Goal: Find specific page/section: Find specific page/section

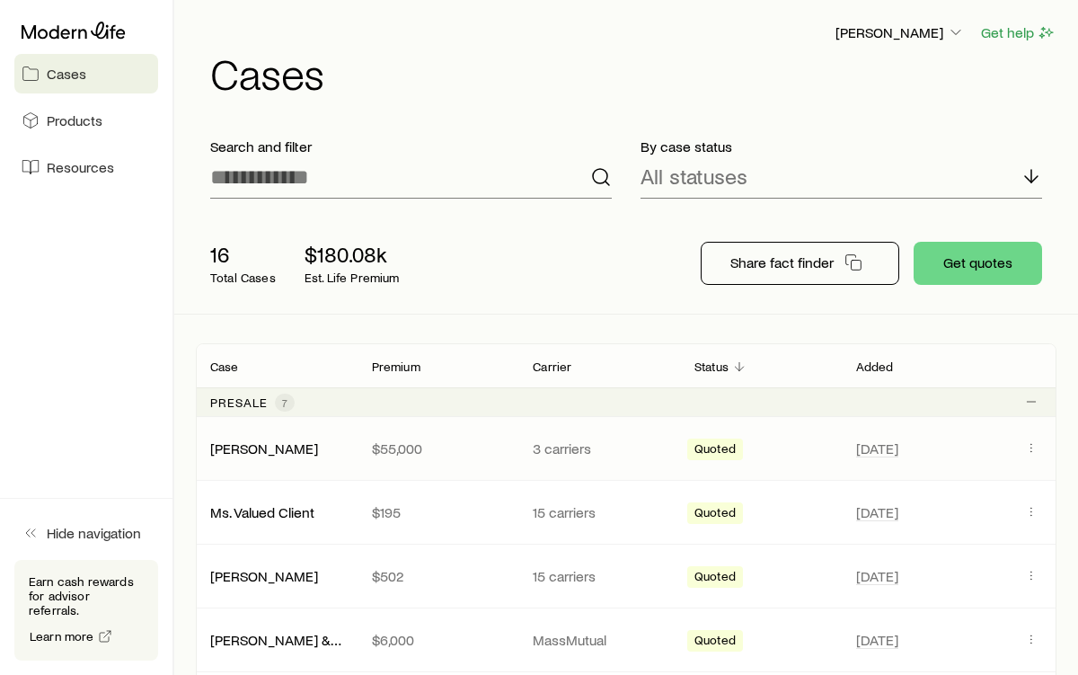
click at [548, 462] on div "[PERSON_NAME] $55,000 3 carriers Quoted [DATE]" at bounding box center [626, 448] width 861 height 63
click at [743, 458] on div "Quoted" at bounding box center [760, 448] width 147 height 23
click at [1030, 445] on icon "Client cases" at bounding box center [1031, 447] width 14 height 14
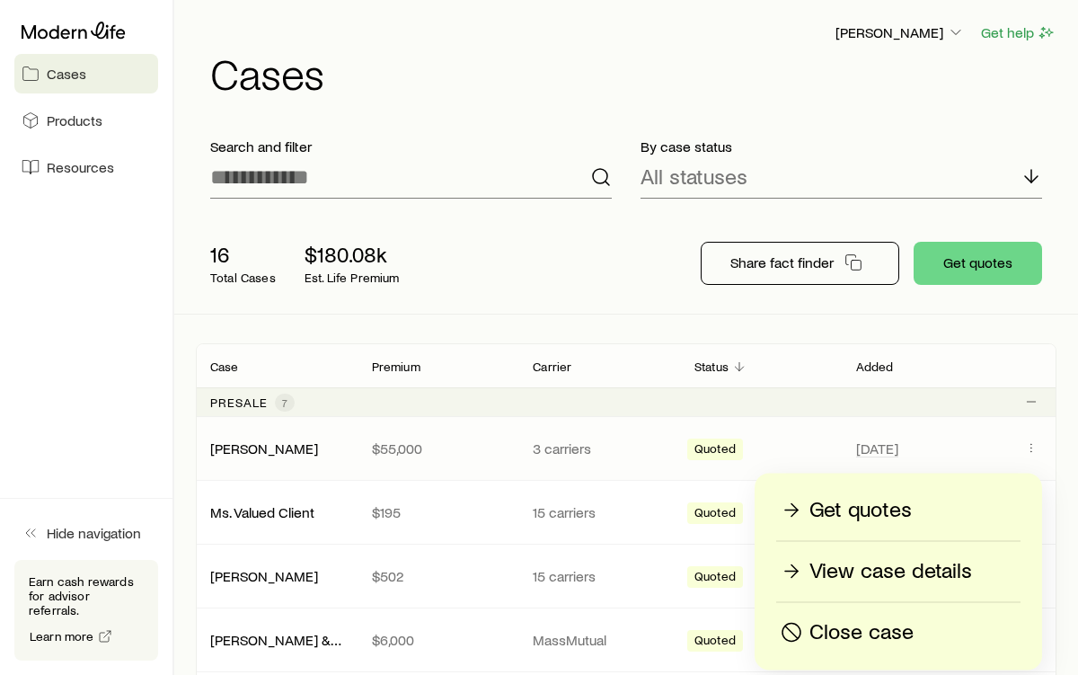
click at [880, 566] on p "View case details" at bounding box center [891, 571] width 163 height 29
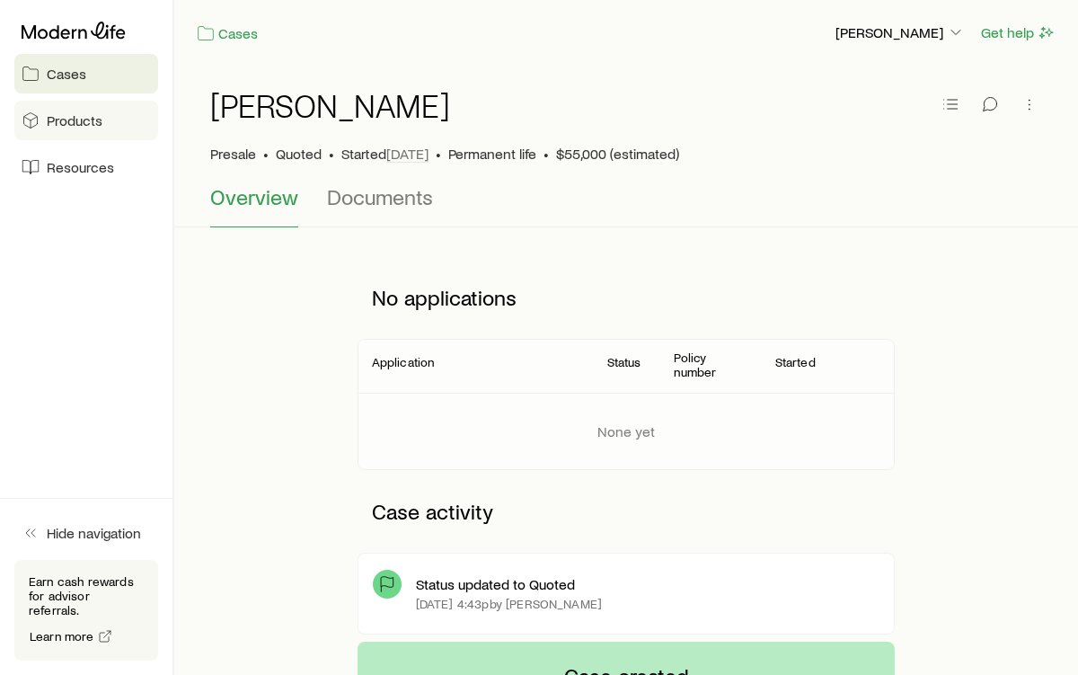
click at [77, 129] on link "Products" at bounding box center [86, 121] width 144 height 40
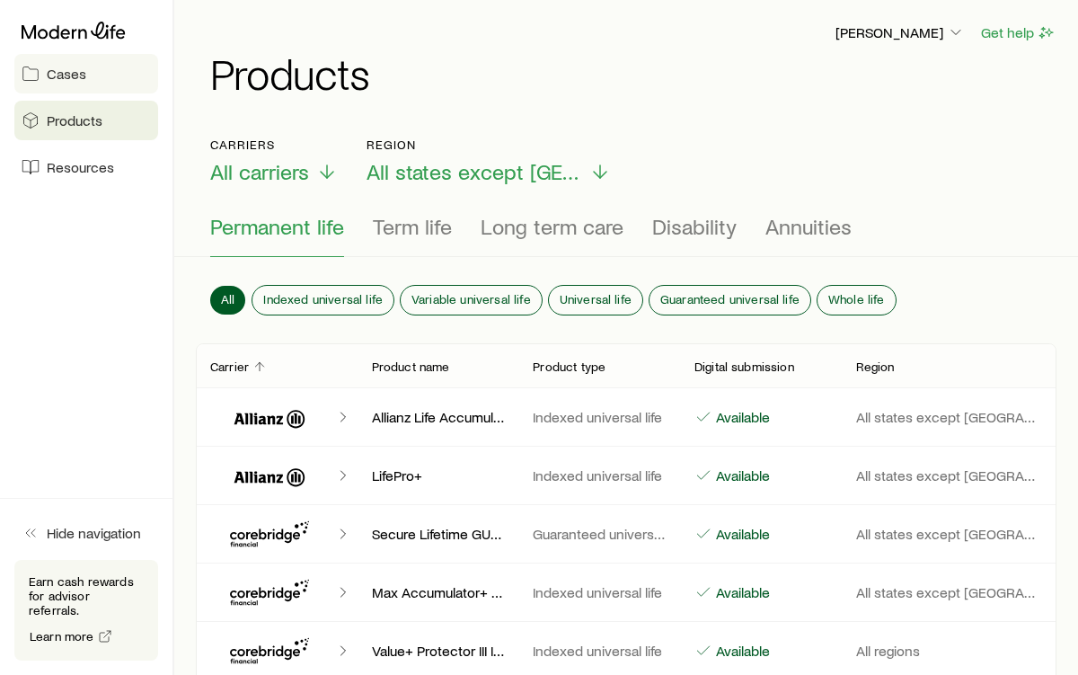
click at [69, 81] on span "Cases" at bounding box center [67, 74] width 40 height 18
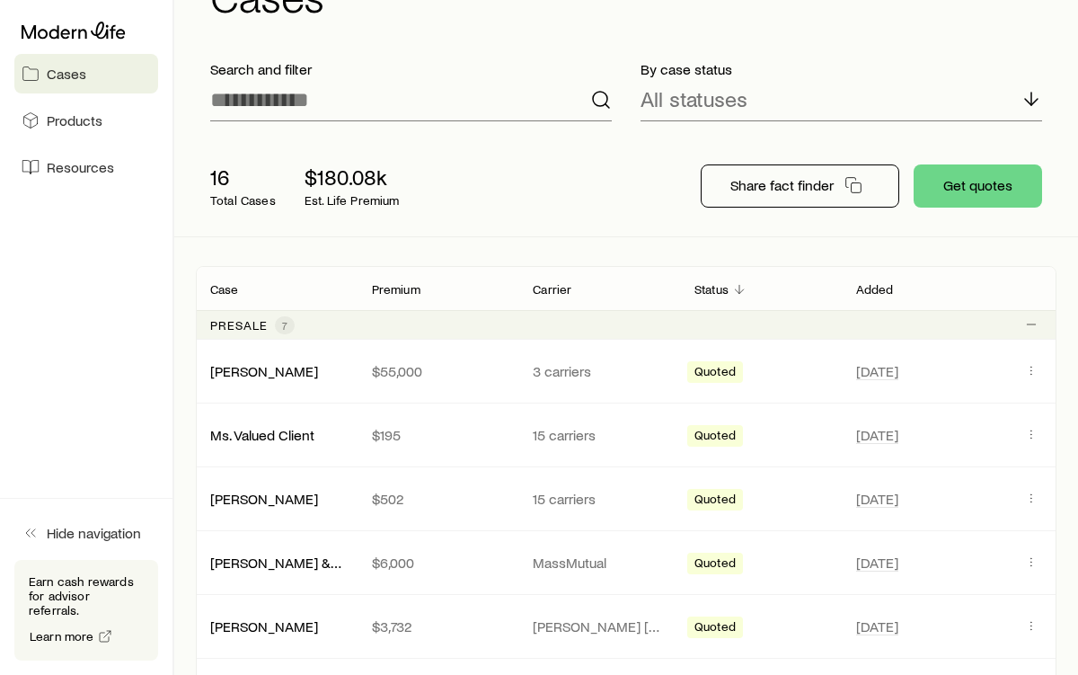
scroll to position [83, 0]
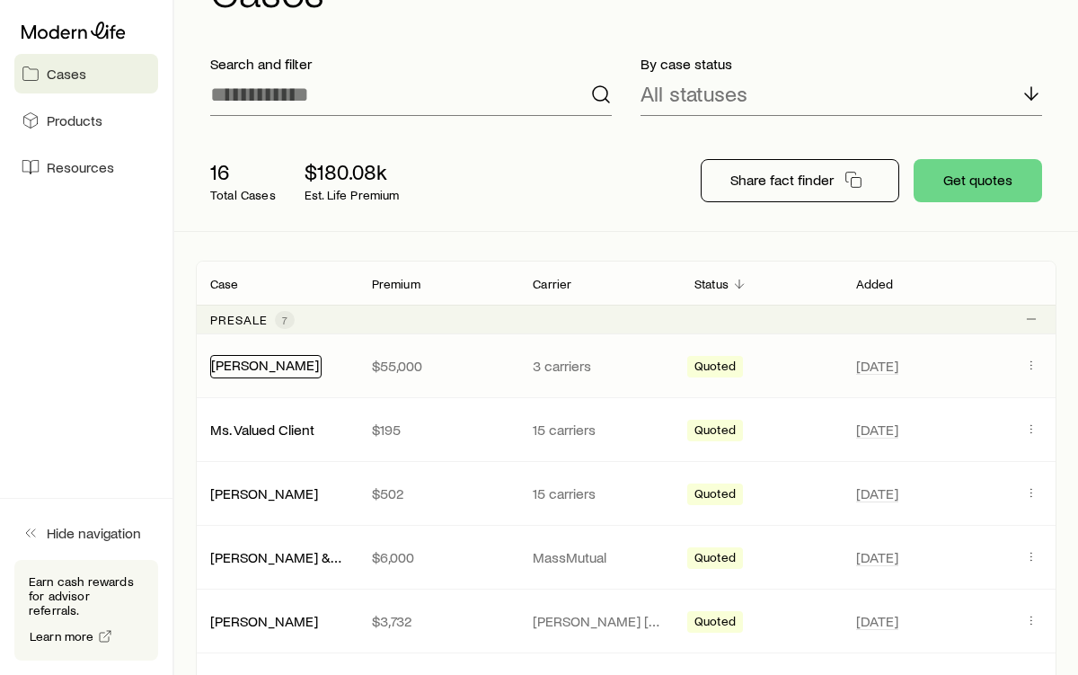
click at [290, 368] on link "Fredrickson, David" at bounding box center [265, 364] width 108 height 17
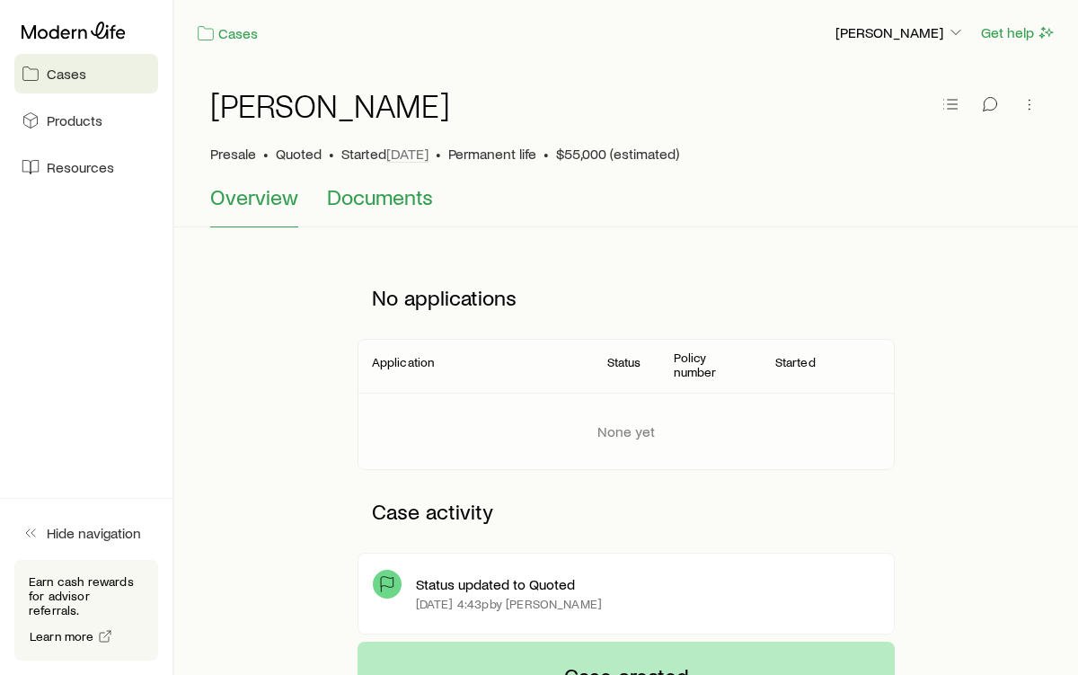
click at [406, 205] on span "Documents" at bounding box center [380, 196] width 106 height 25
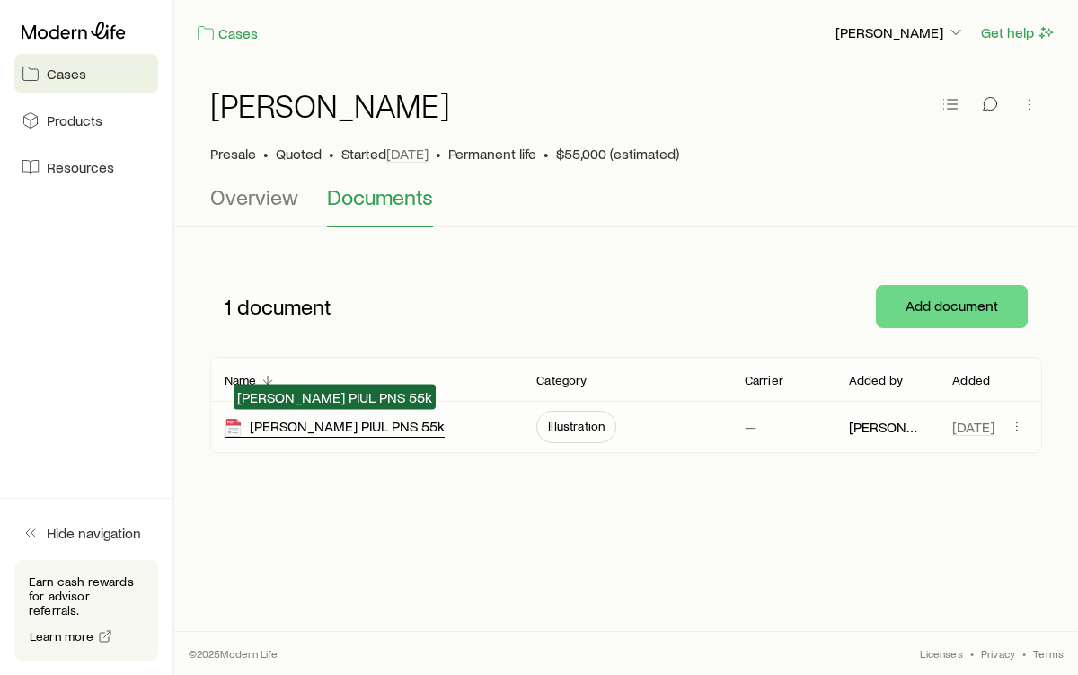
click at [386, 431] on div "David Fredrickson PIUL PNS 55k" at bounding box center [335, 427] width 220 height 21
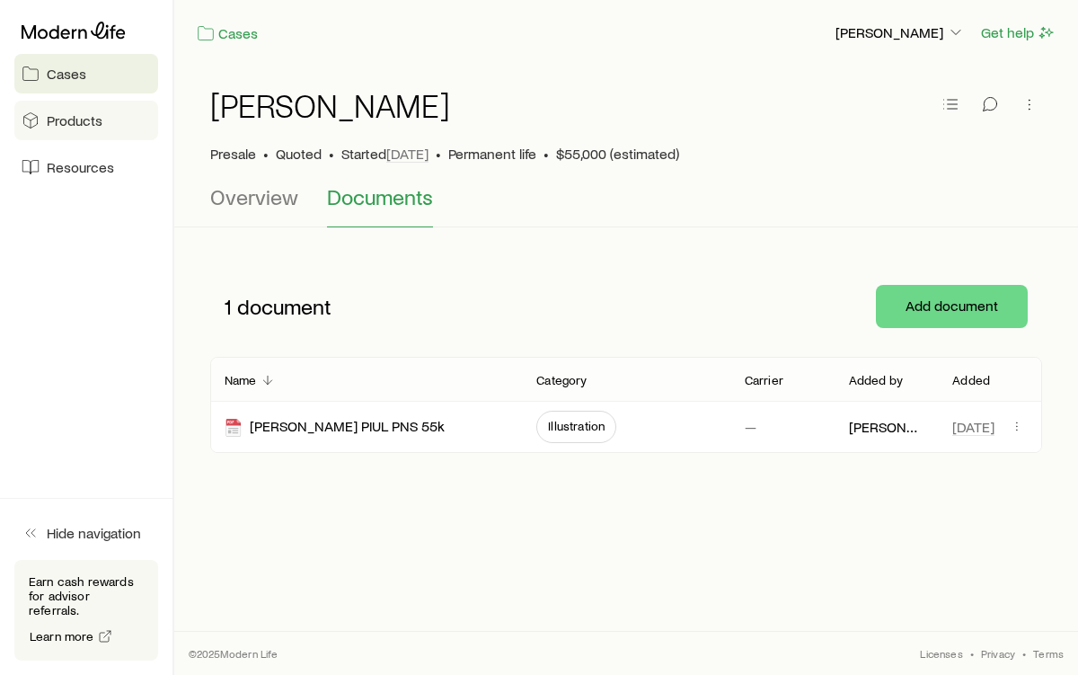
click at [89, 133] on link "Products" at bounding box center [86, 121] width 144 height 40
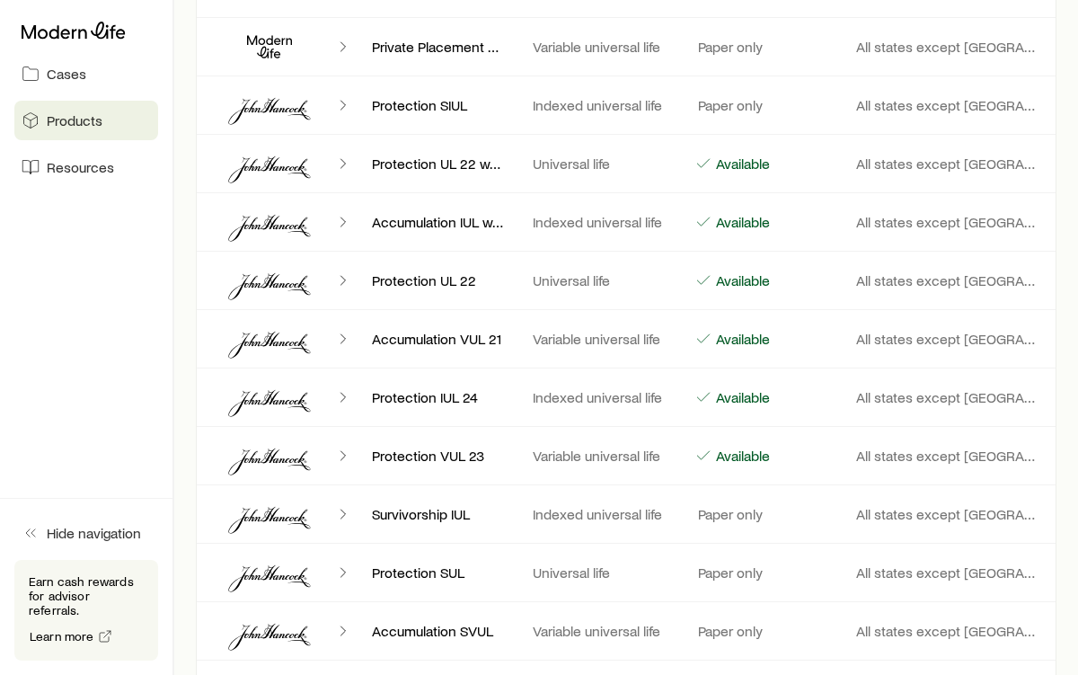
scroll to position [1877, 0]
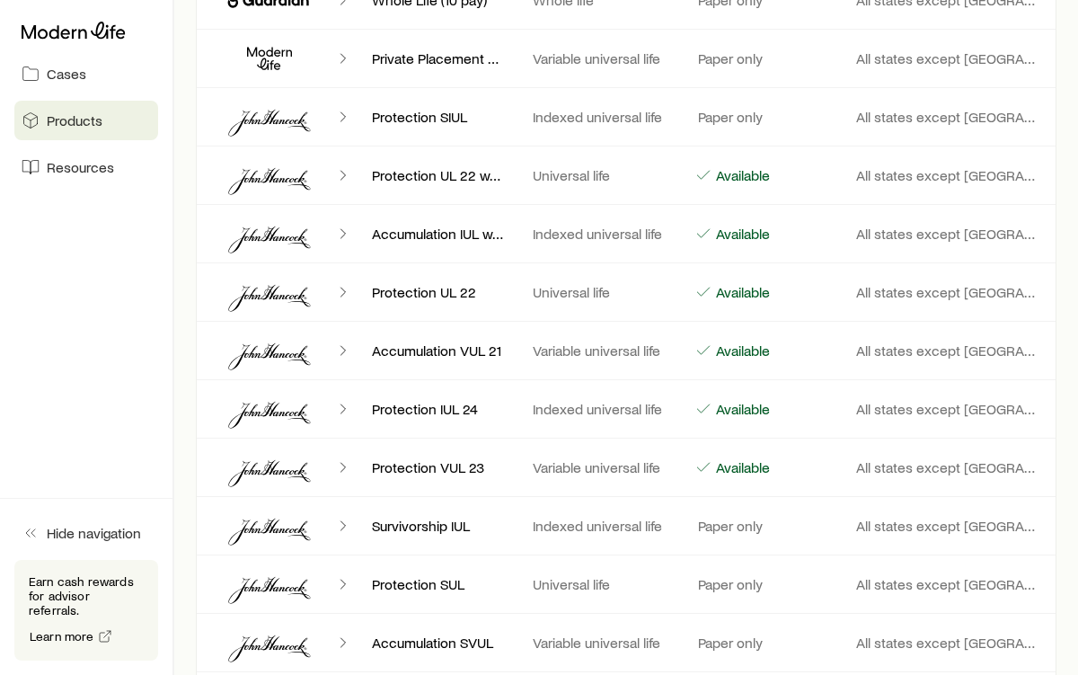
click at [298, 411] on icon "Client cases" at bounding box center [270, 408] width 108 height 43
click at [416, 407] on p "Protection IUL 24" at bounding box center [438, 409] width 133 height 18
click at [346, 411] on icon "Client cases" at bounding box center [343, 409] width 18 height 18
click at [339, 411] on icon "Client cases" at bounding box center [343, 409] width 18 height 18
click at [280, 412] on icon "Client cases" at bounding box center [269, 415] width 82 height 27
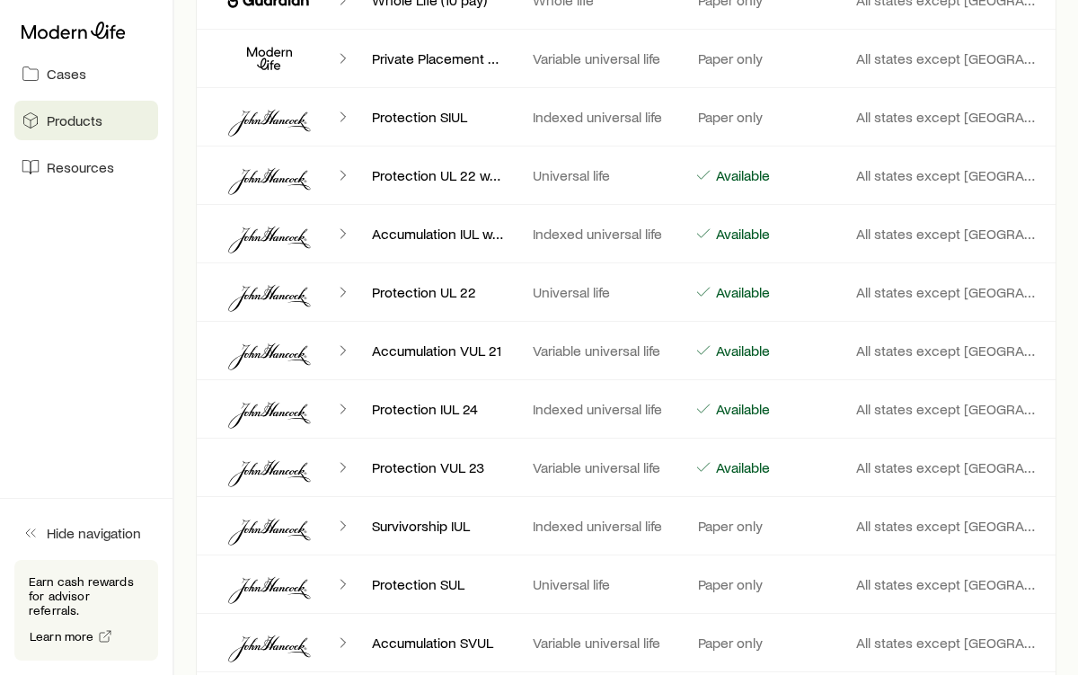
click at [345, 409] on polyline "Client cases" at bounding box center [343, 408] width 4 height 9
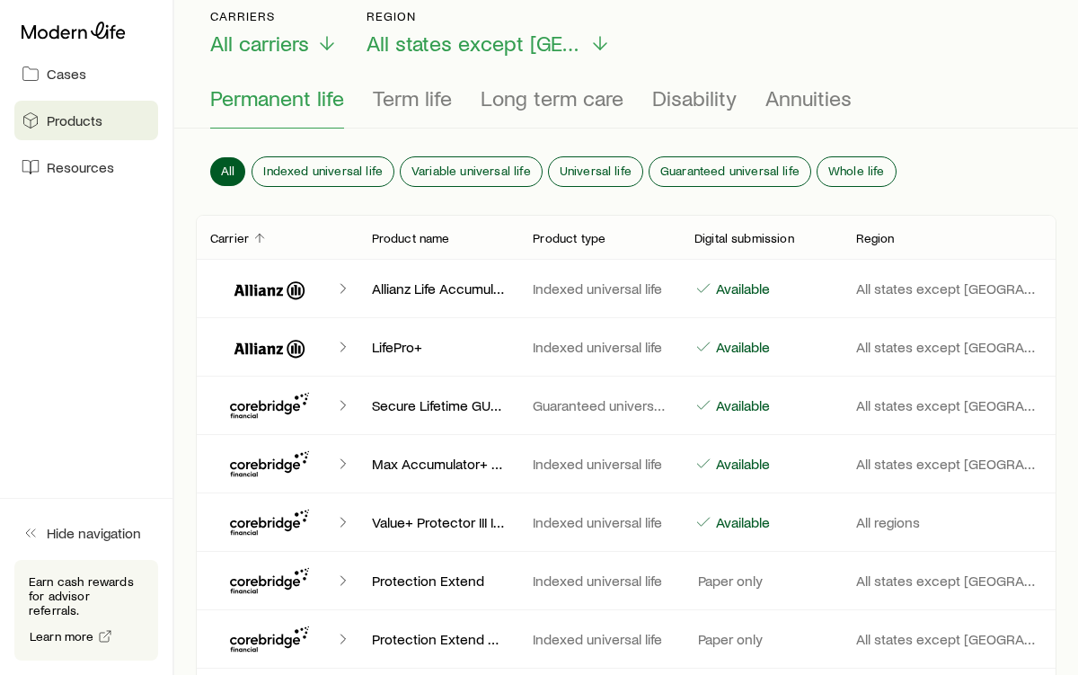
scroll to position [0, 0]
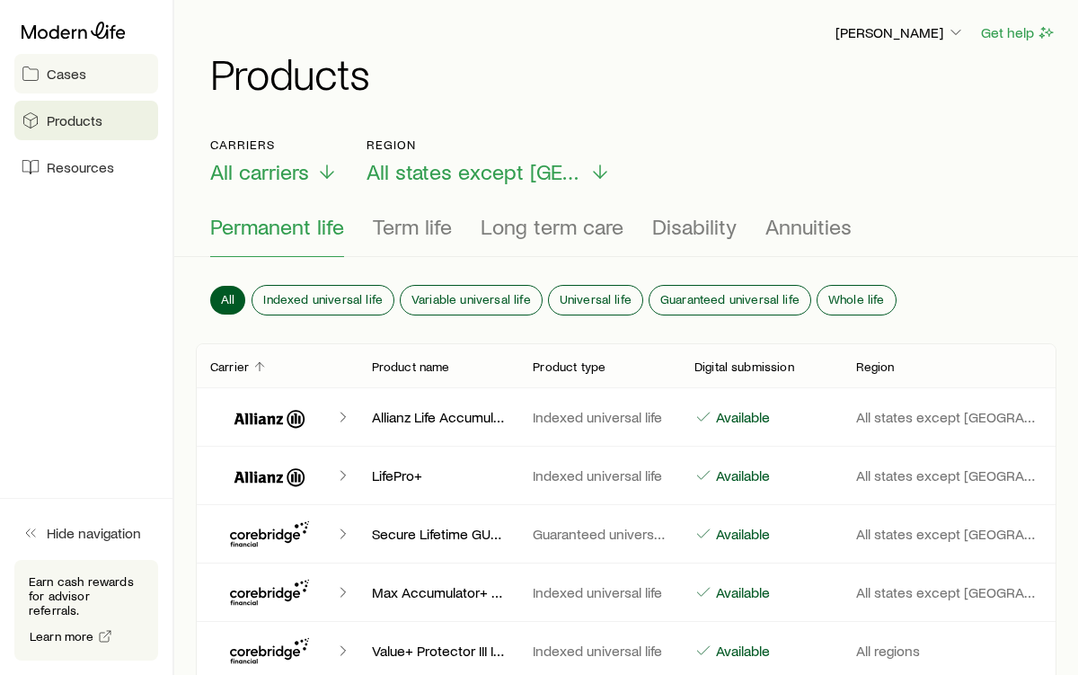
click at [87, 77] on link "Cases" at bounding box center [86, 74] width 144 height 40
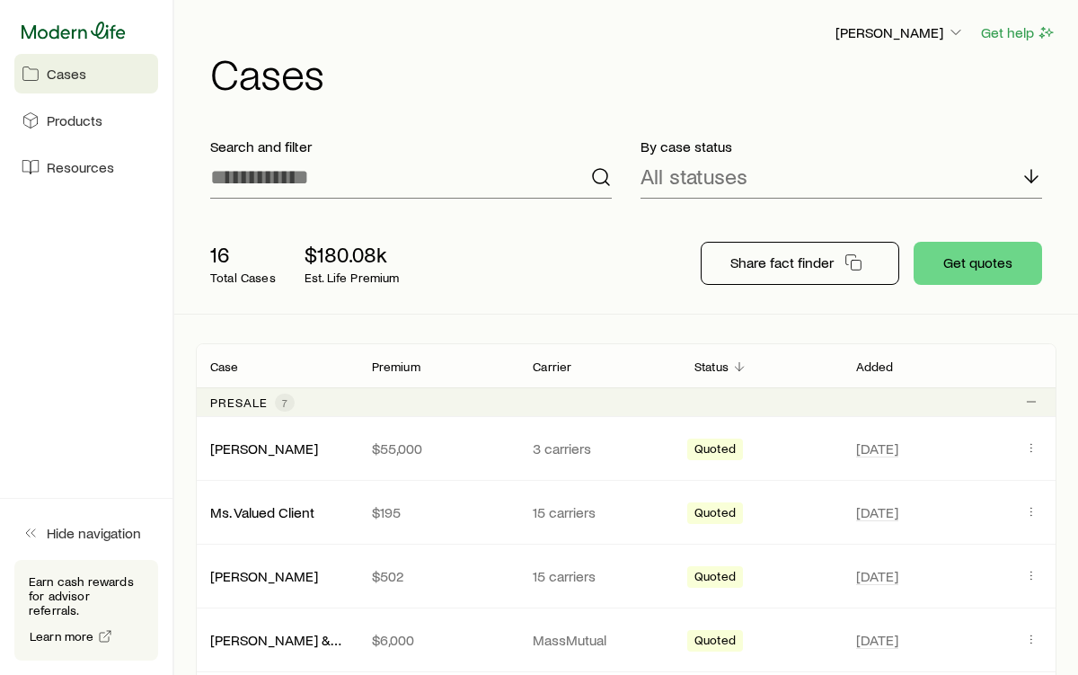
click at [58, 30] on icon at bounding box center [74, 30] width 104 height 17
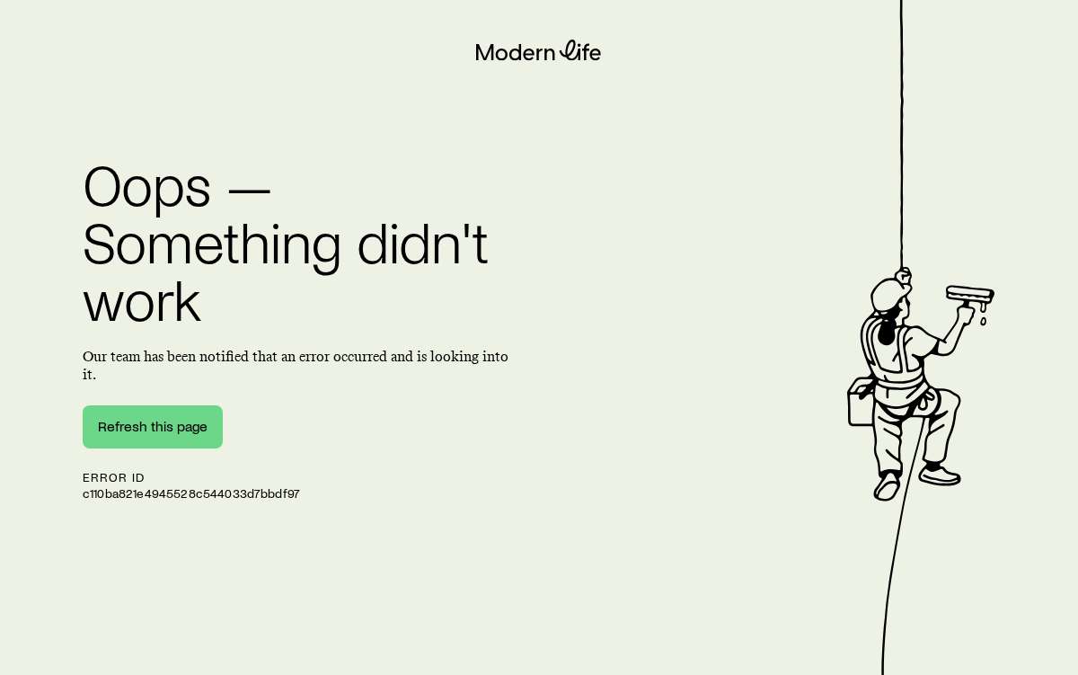
click at [93, 160] on h1 "Oops — Something didn't work" at bounding box center [300, 240] width 435 height 173
click at [133, 411] on button "Refresh this page" at bounding box center [153, 426] width 140 height 43
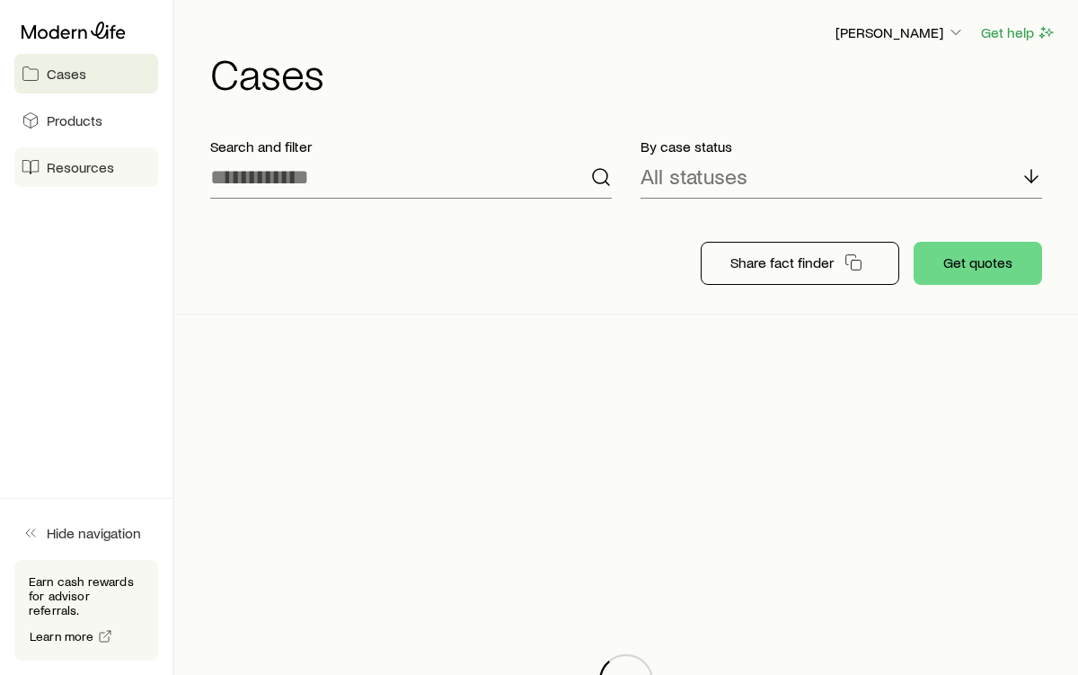
click at [60, 160] on span "Resources" at bounding box center [80, 167] width 67 height 18
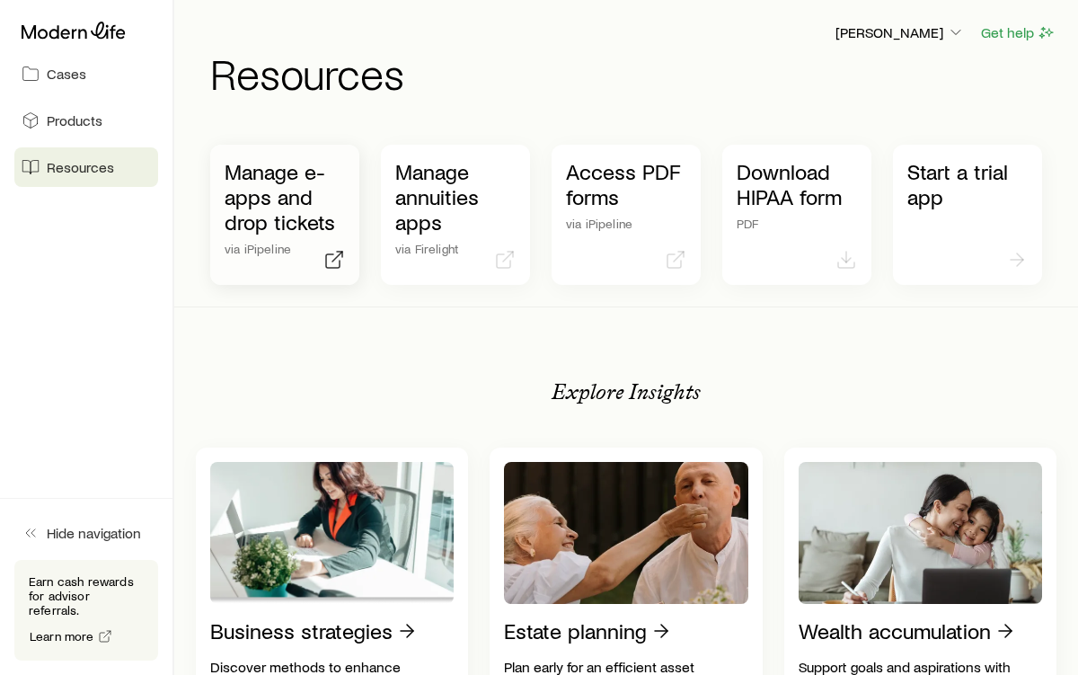
click at [291, 185] on p "Manage e-apps and drop tickets" at bounding box center [285, 196] width 120 height 75
